Goal: Find contact information: Find contact information

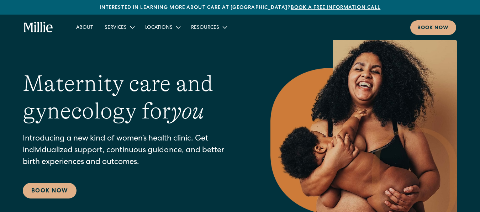
scroll to position [171, 0]
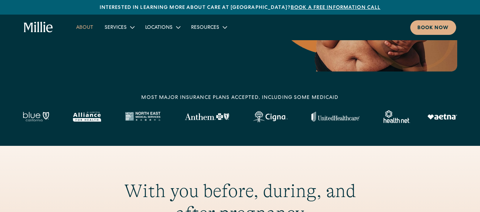
click at [87, 25] on link "About" at bounding box center [85, 27] width 28 height 12
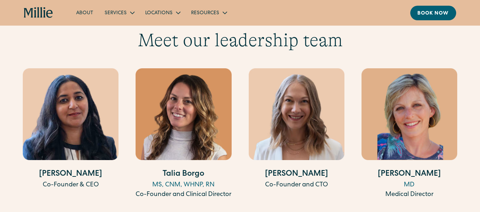
scroll to position [1367, 0]
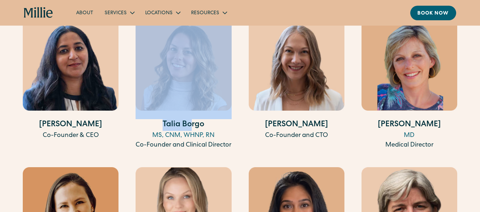
drag, startPoint x: 143, startPoint y: 116, endPoint x: 193, endPoint y: 123, distance: 50.8
click at [193, 123] on div "[PERSON_NAME][GEOGRAPHIC_DATA], CNM, WHNP, RN Co-Founder and Clinical Director" at bounding box center [184, 84] width 96 height 131
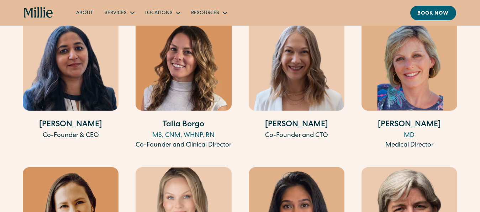
click at [205, 122] on h4 "Talia Borgo" at bounding box center [184, 125] width 96 height 12
click at [172, 124] on h4 "Talia Borgo" at bounding box center [184, 125] width 96 height 12
drag, startPoint x: 172, startPoint y: 124, endPoint x: 181, endPoint y: 124, distance: 8.6
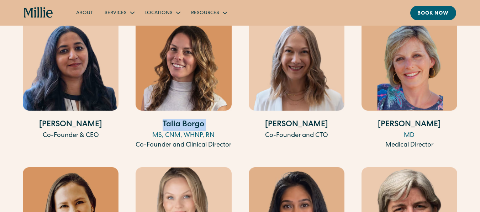
click at [181, 124] on h4 "Talia Borgo" at bounding box center [184, 125] width 96 height 12
copy h4 "Talia Borgo"
